Goal: Transaction & Acquisition: Download file/media

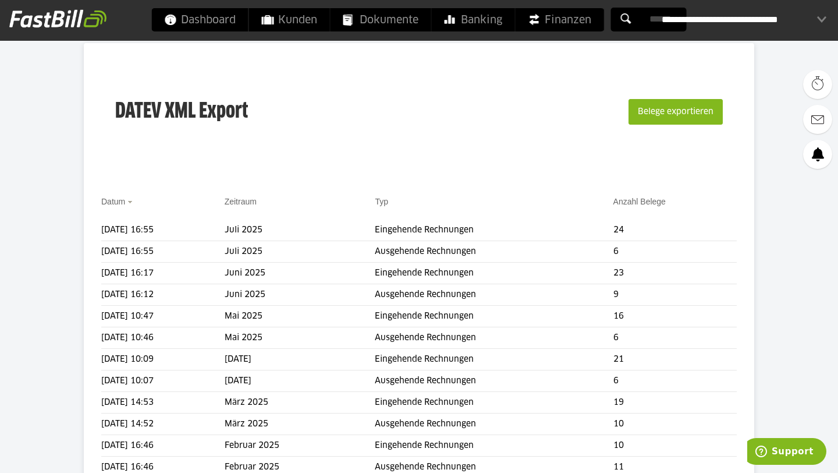
scroll to position [127, 0]
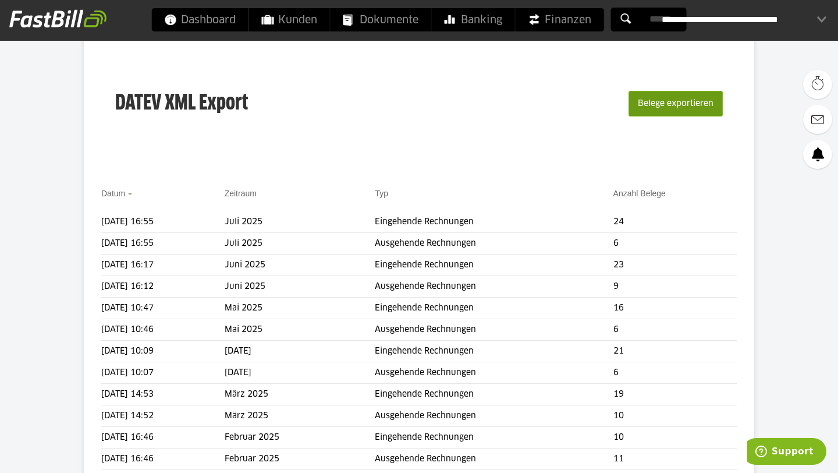
click at [671, 108] on button "Belege exportieren" at bounding box center [676, 104] width 94 height 26
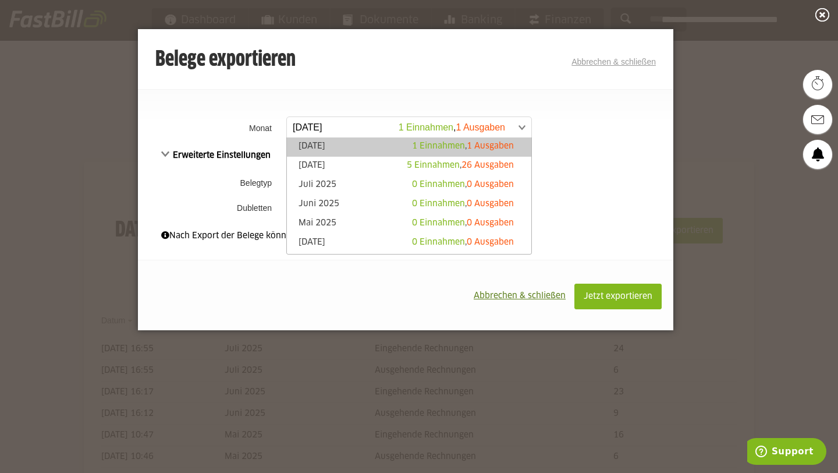
click at [441, 134] on span at bounding box center [403, 127] width 245 height 21
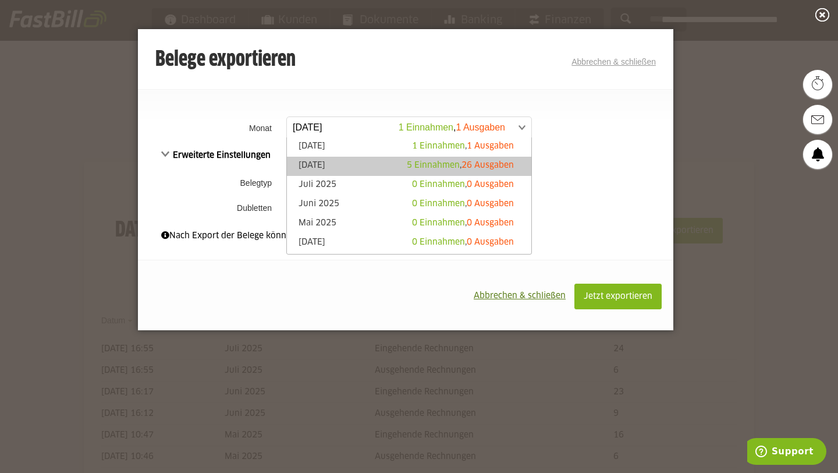
click at [403, 165] on link "August 2025 5 Einnahmen , 26 Ausgaben" at bounding box center [409, 166] width 233 height 13
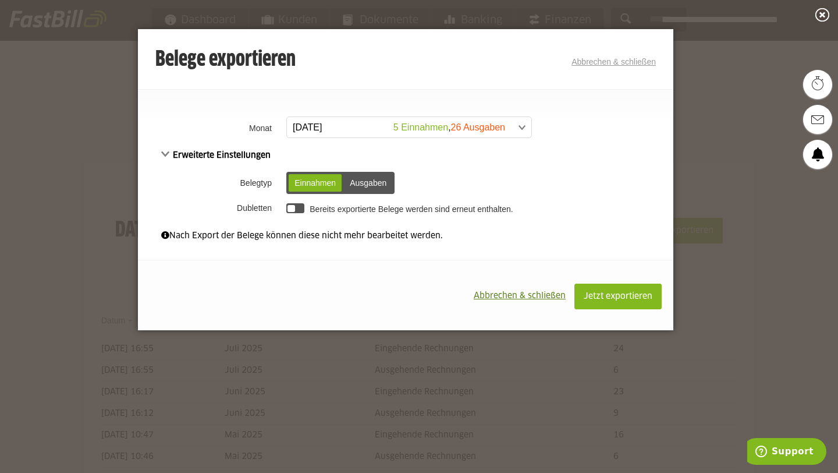
click at [296, 203] on td "Bereits exportierte Belege werden sind erneut enthalten." at bounding box center [479, 208] width 390 height 20
click at [296, 208] on div at bounding box center [295, 208] width 18 height 10
click at [603, 300] on span "Jetzt exportieren" at bounding box center [618, 296] width 69 height 8
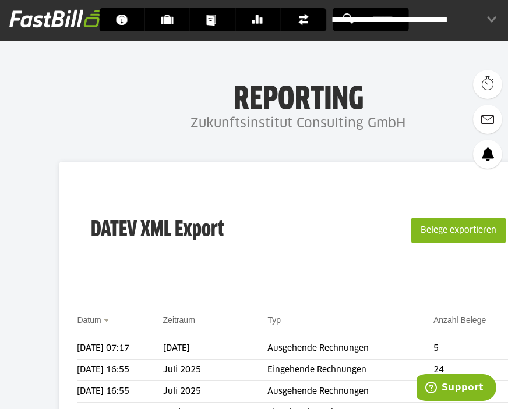
click at [431, 109] on h1 "Reporting" at bounding box center [297, 97] width 363 height 30
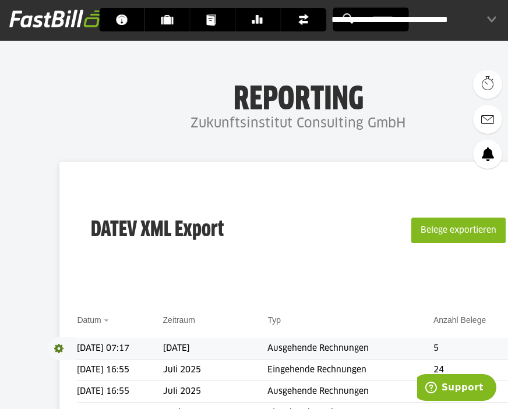
click at [65, 346] on span at bounding box center [62, 348] width 29 height 23
click at [67, 364] on link "Download" at bounding box center [79, 363] width 62 height 13
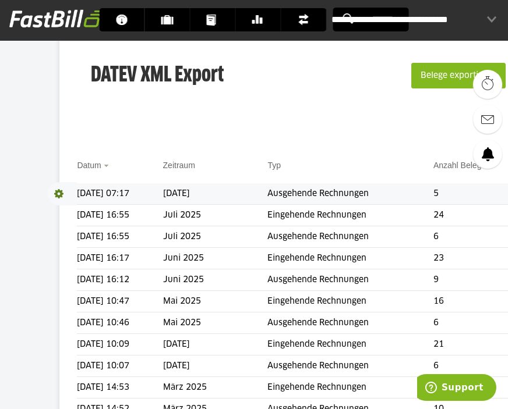
scroll to position [156, 0]
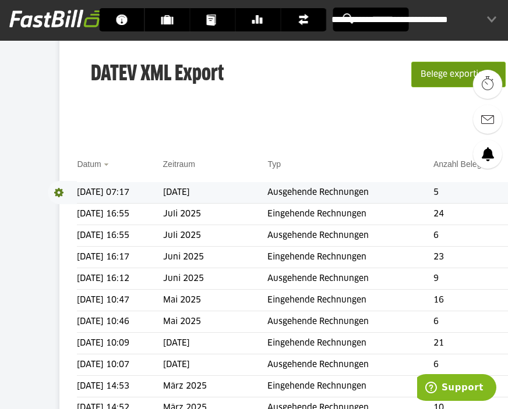
click at [441, 77] on button "Belege exportieren" at bounding box center [458, 75] width 94 height 26
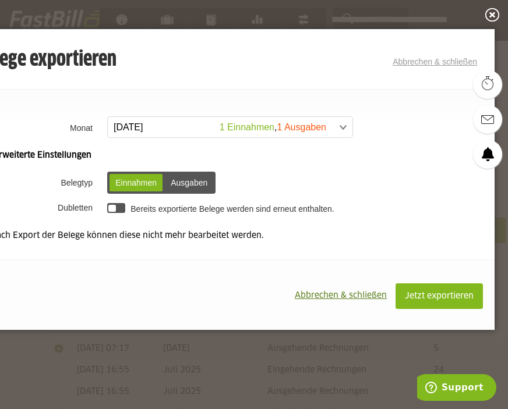
click at [200, 187] on div "Ausgaben" at bounding box center [189, 182] width 48 height 17
click at [115, 210] on div at bounding box center [116, 208] width 18 height 10
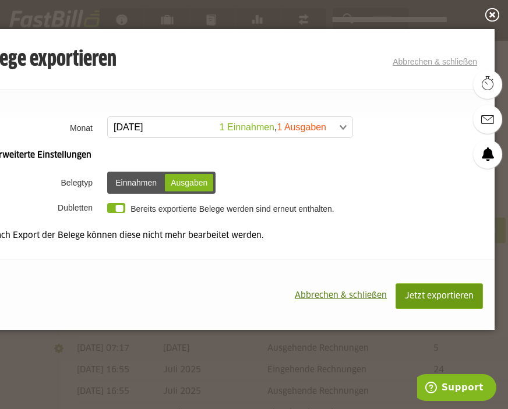
click at [431, 302] on button "Jetzt exportieren" at bounding box center [438, 297] width 87 height 26
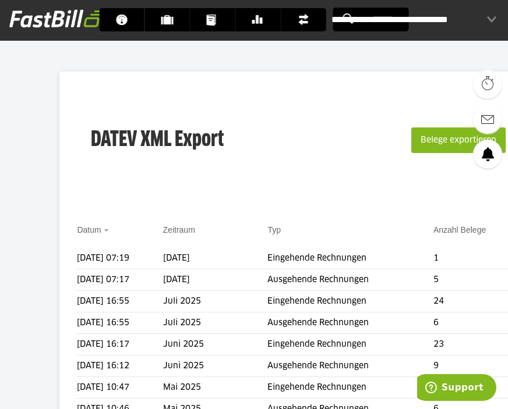
scroll to position [94, 0]
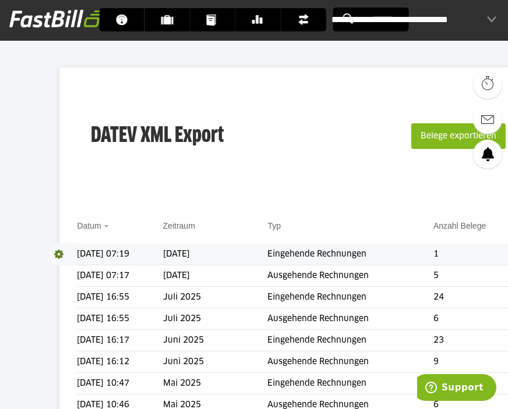
click at [56, 251] on span at bounding box center [62, 254] width 29 height 23
click at [175, 186] on div "DATEV XML Export Belege exportieren" at bounding box center [298, 143] width 442 height 117
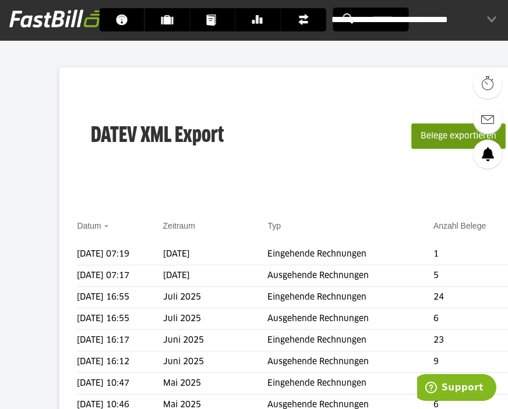
click at [433, 136] on button "Belege exportieren" at bounding box center [458, 136] width 94 height 26
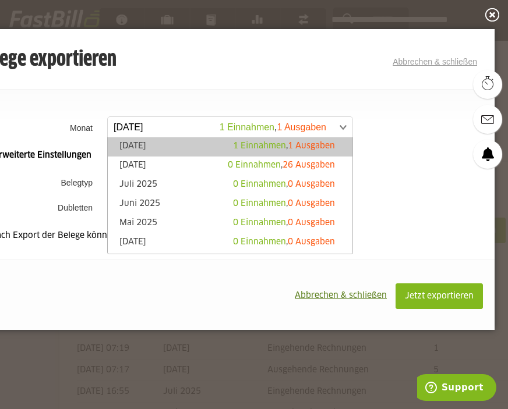
click at [237, 125] on span at bounding box center [224, 127] width 245 height 21
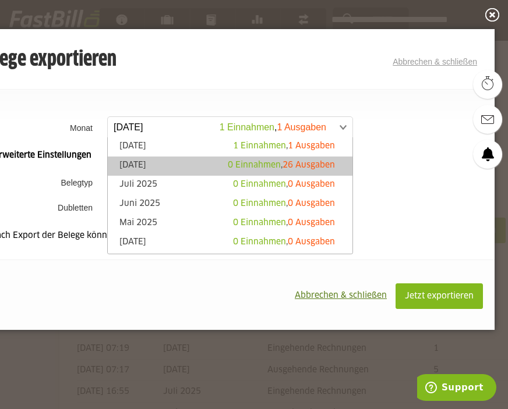
click at [231, 166] on span "0 Einnahmen" at bounding box center [254, 165] width 53 height 8
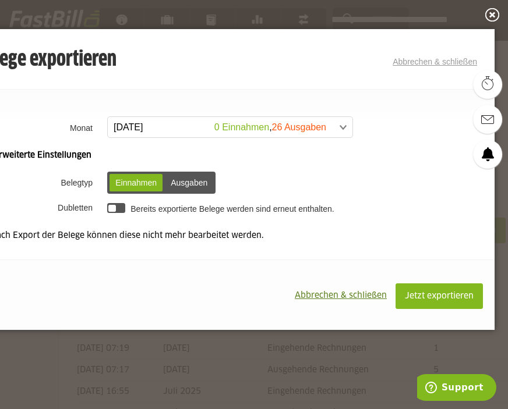
click at [116, 207] on div at bounding box center [116, 208] width 18 height 10
click at [187, 183] on div "Ausgaben" at bounding box center [189, 182] width 48 height 17
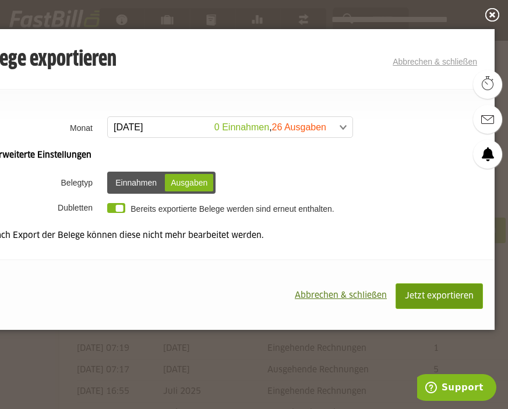
click at [439, 305] on button "Jetzt exportieren" at bounding box center [438, 297] width 87 height 26
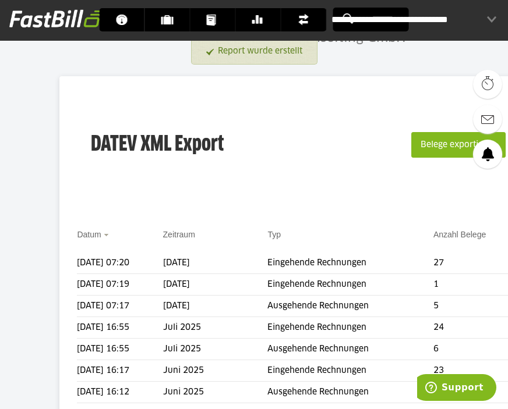
scroll to position [109, 0]
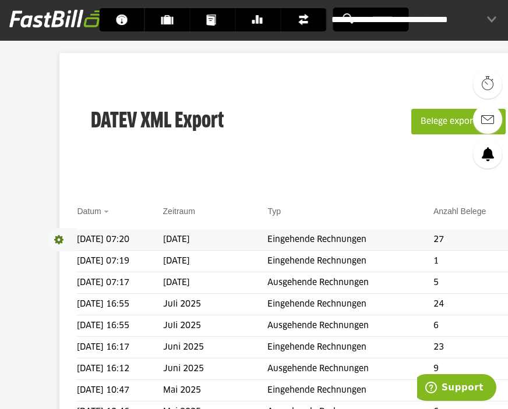
click at [59, 240] on span at bounding box center [62, 239] width 29 height 23
click at [63, 259] on link "Download" at bounding box center [79, 255] width 62 height 13
click at [487, 17] on div "**********" at bounding box center [413, 19] width 165 height 23
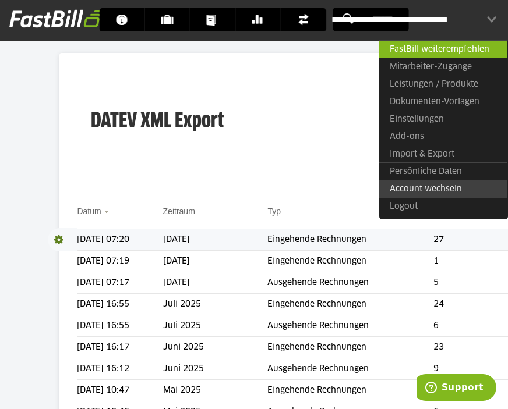
click at [443, 188] on link "Account wechseln" at bounding box center [443, 189] width 128 height 18
